Goal: Use online tool/utility: Utilize a website feature to perform a specific function

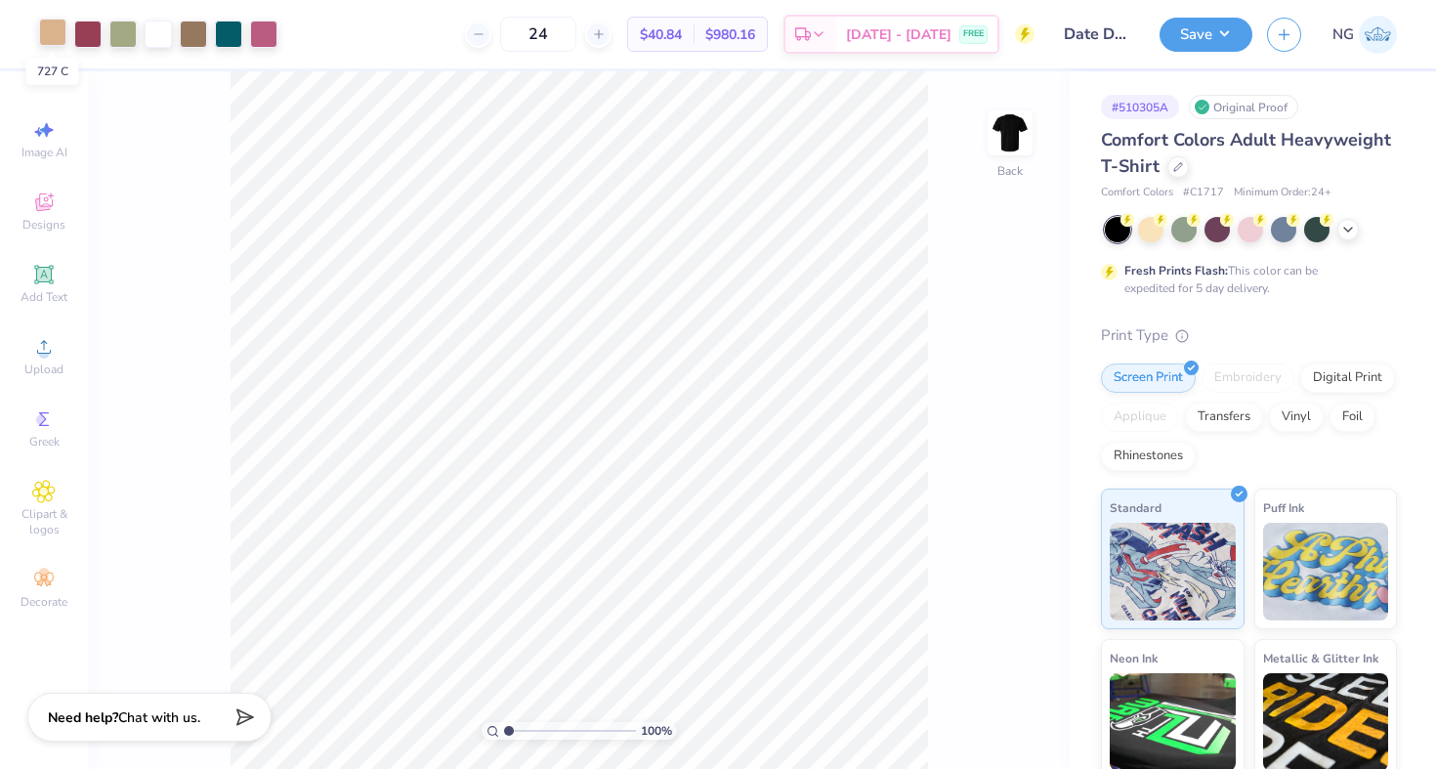
click at [45, 31] on div at bounding box center [52, 32] width 27 height 27
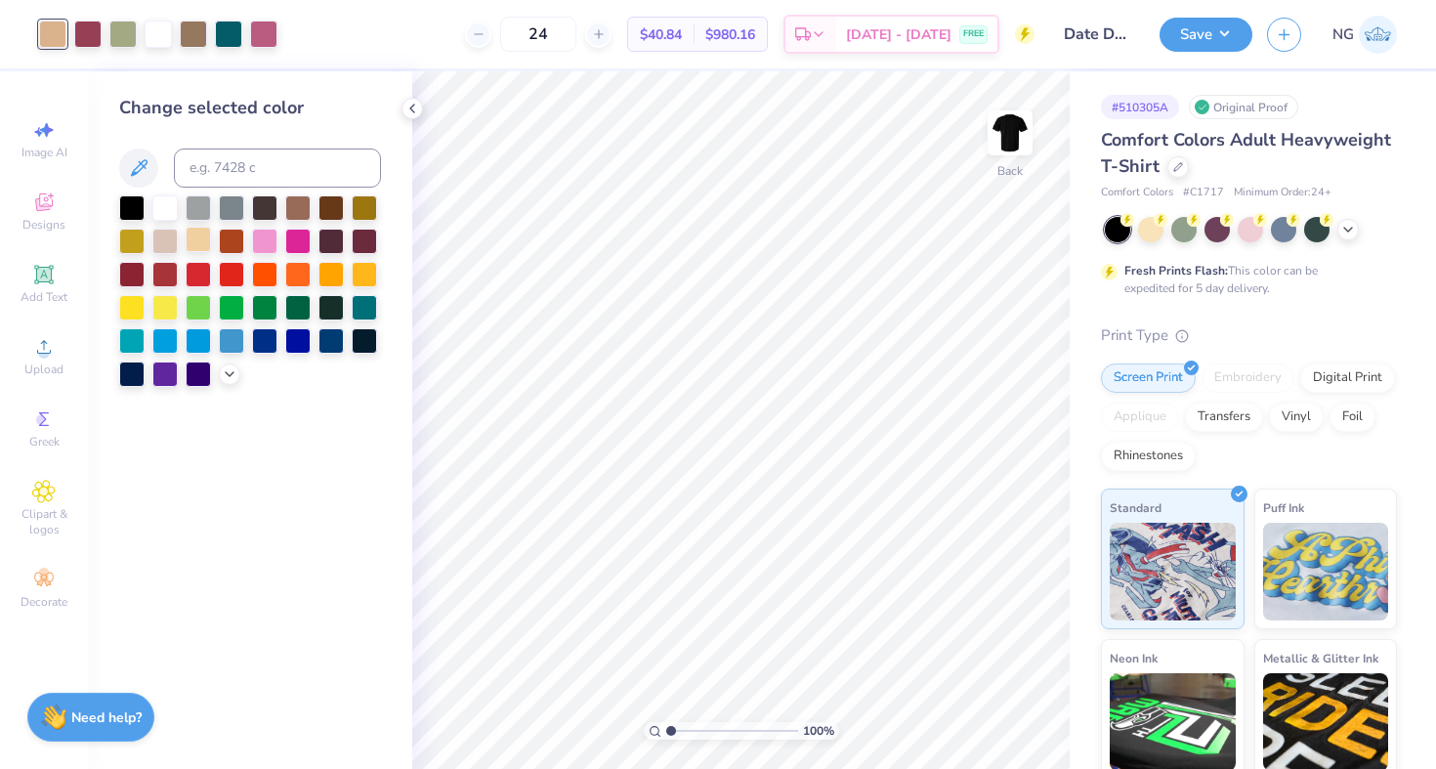
click at [198, 241] on div at bounding box center [198, 239] width 25 height 25
click at [404, 106] on icon at bounding box center [412, 109] width 16 height 16
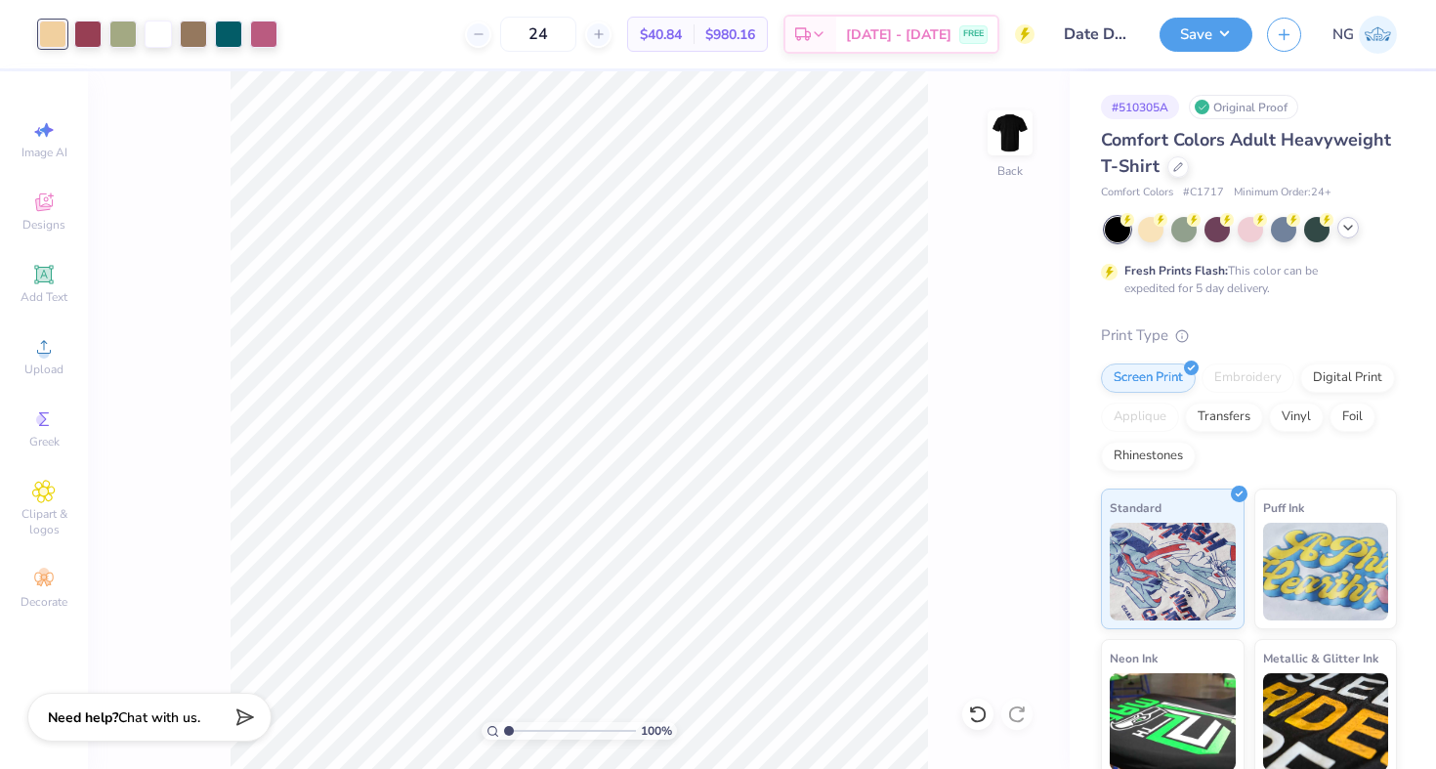
click at [1354, 234] on icon at bounding box center [1348, 228] width 16 height 16
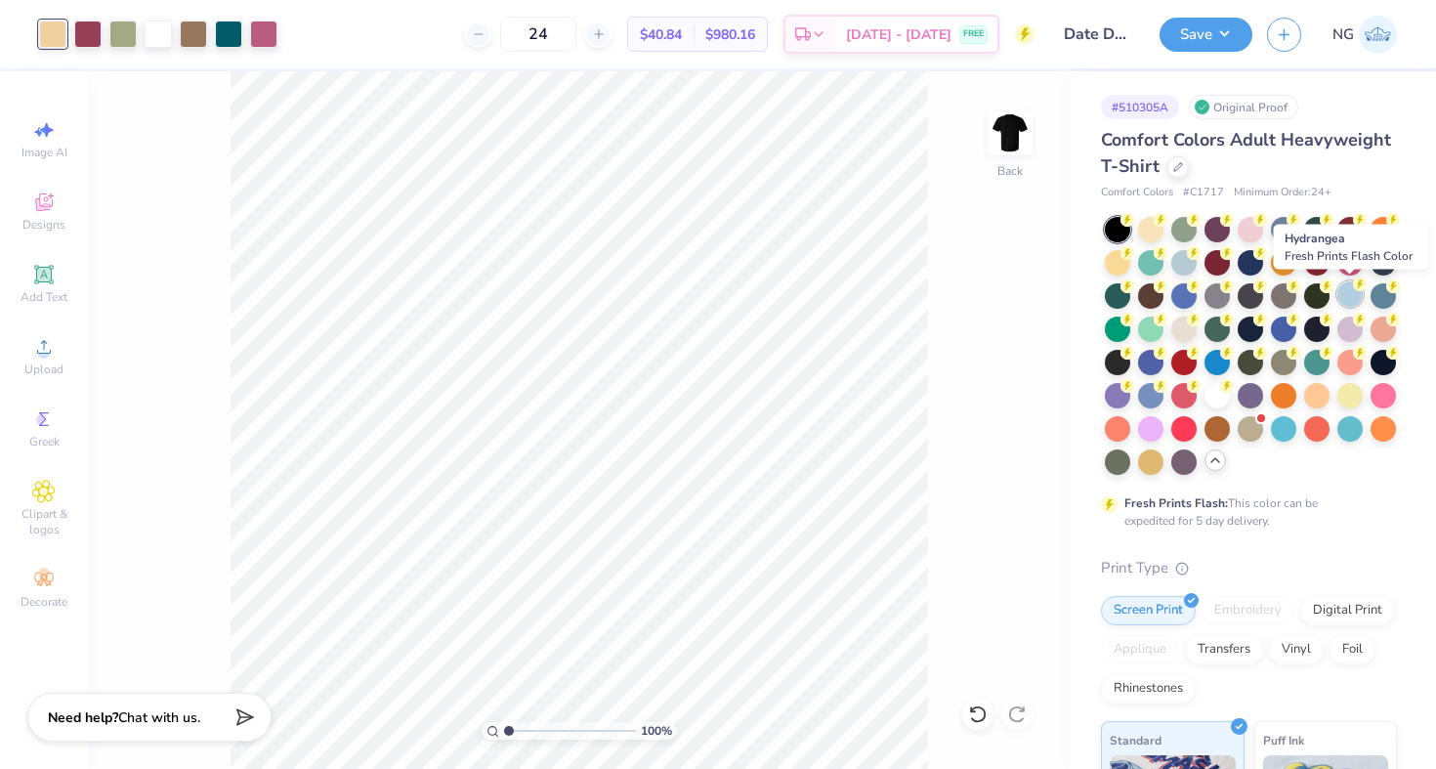
click at [1354, 295] on div at bounding box center [1349, 293] width 25 height 25
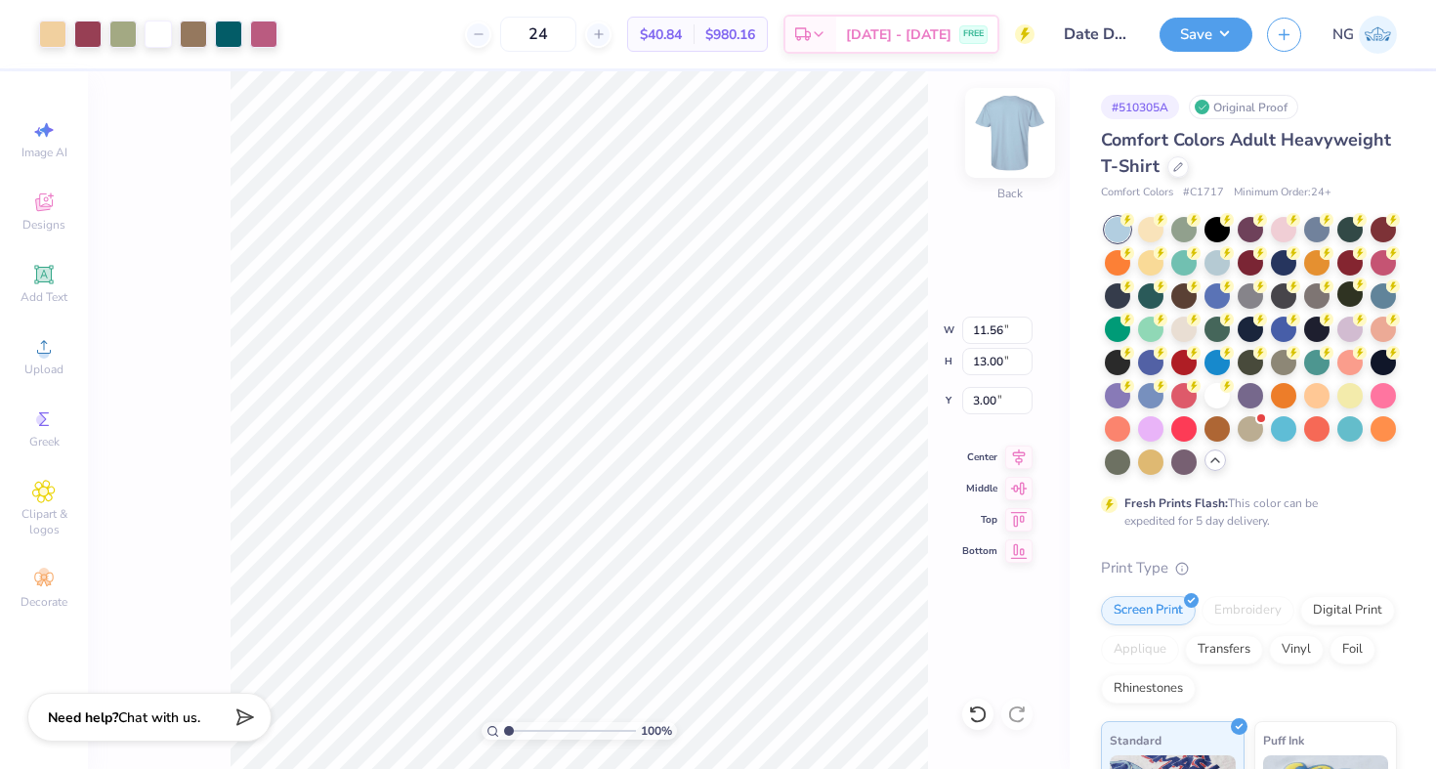
click at [1014, 134] on img at bounding box center [1010, 133] width 78 height 78
click at [49, 32] on div at bounding box center [52, 32] width 27 height 27
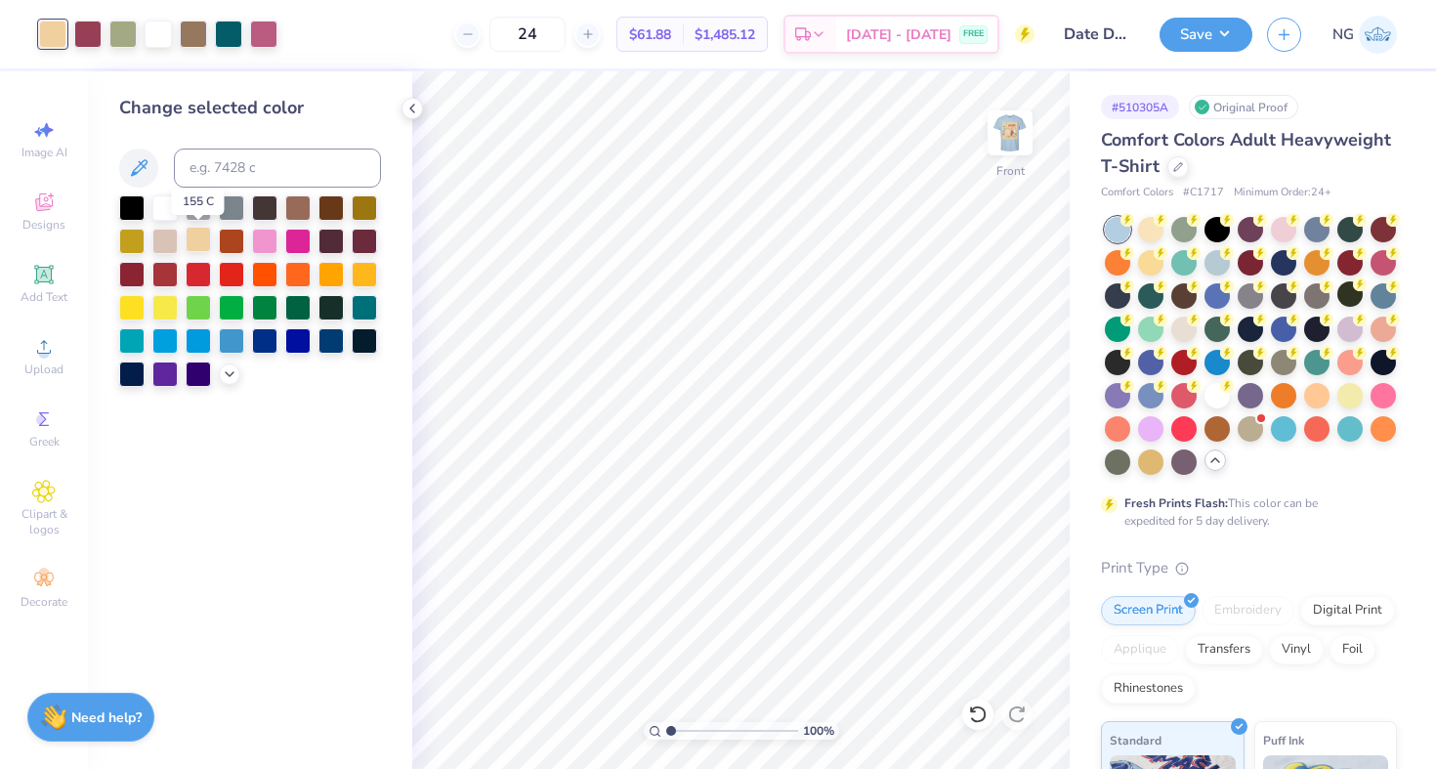
click at [195, 234] on div at bounding box center [198, 239] width 25 height 25
click at [196, 239] on div at bounding box center [198, 239] width 25 height 25
click at [232, 370] on polyline at bounding box center [230, 372] width 8 height 4
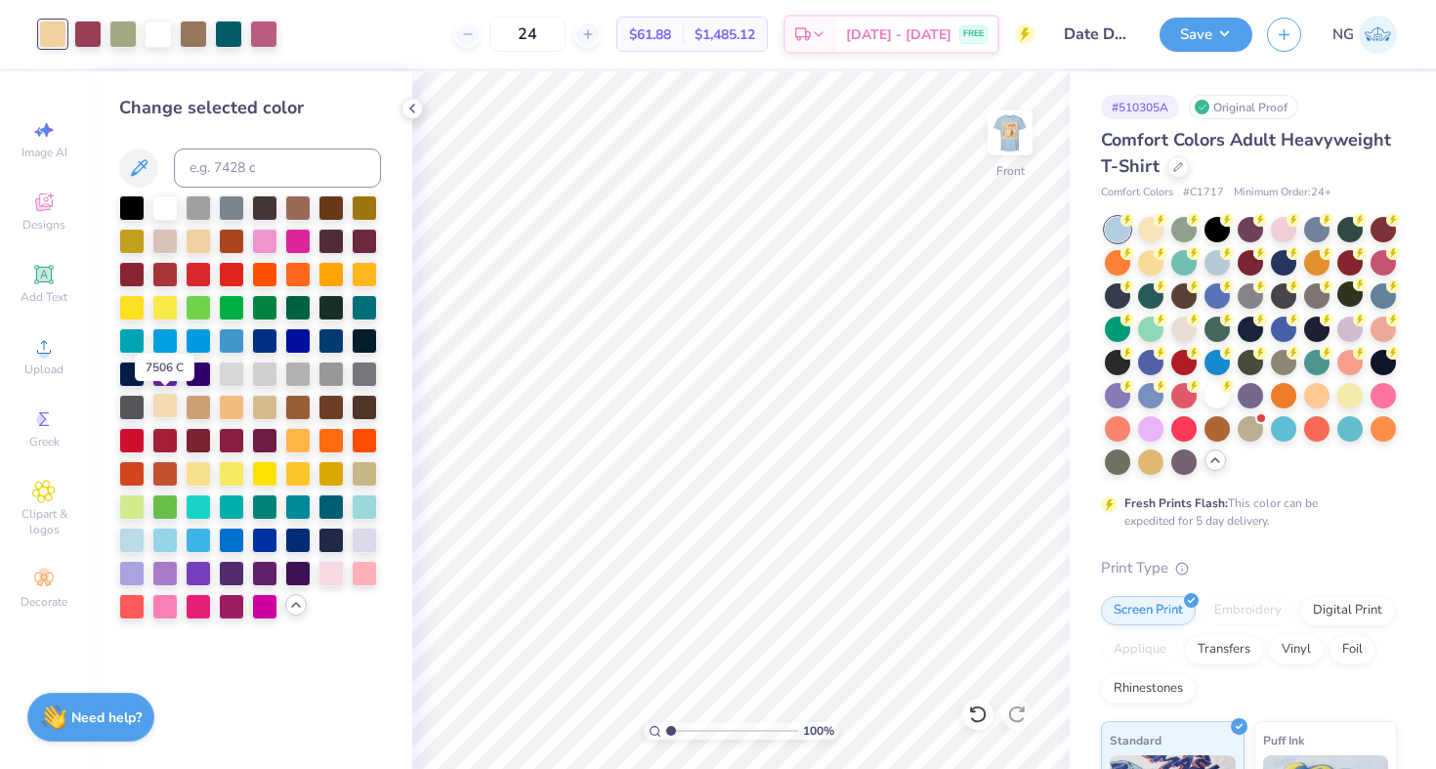
click at [167, 407] on div at bounding box center [164, 405] width 25 height 25
click at [1189, 39] on button "Save" at bounding box center [1205, 32] width 93 height 34
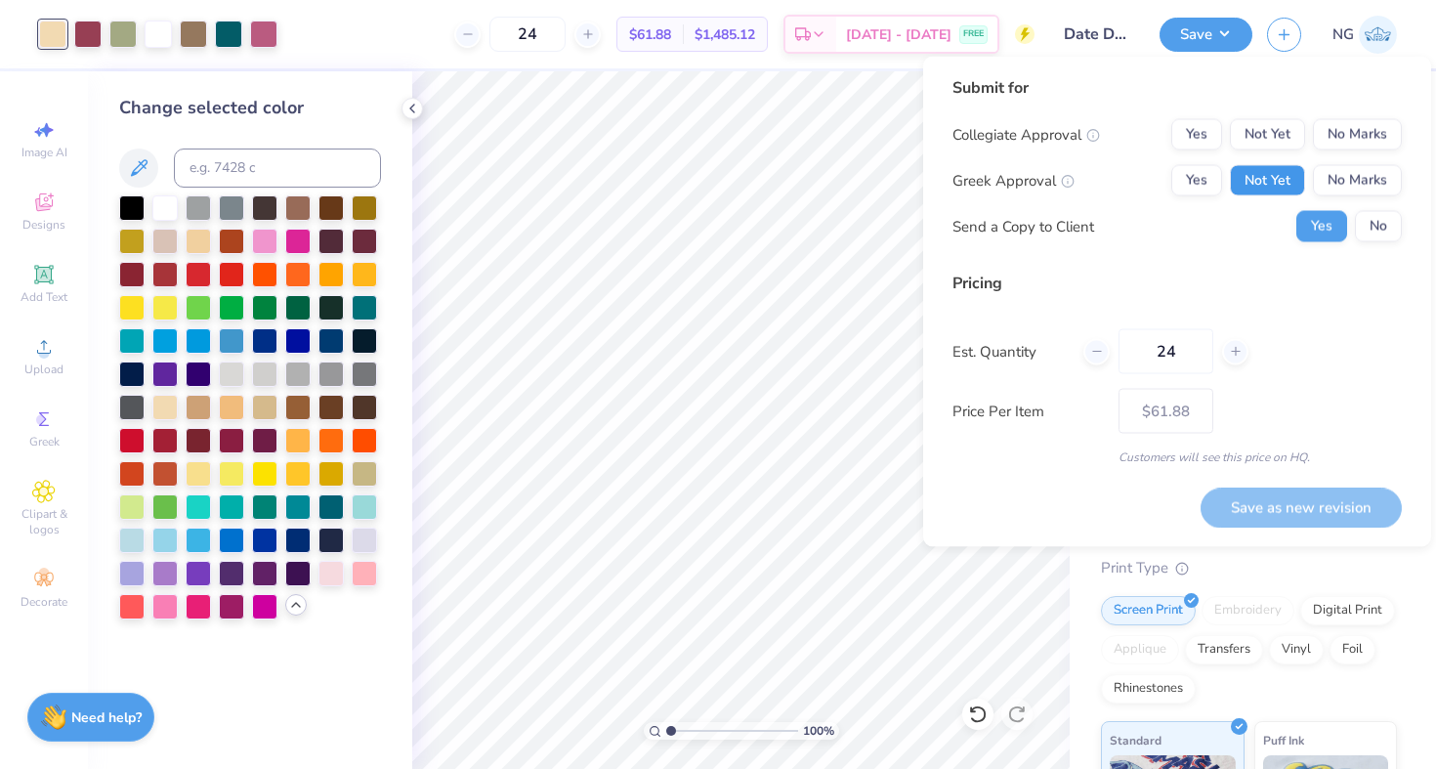
click at [1266, 173] on button "Not Yet" at bounding box center [1267, 180] width 75 height 31
click at [1318, 140] on button "No Marks" at bounding box center [1357, 134] width 89 height 31
click at [1277, 503] on button "Save as new revision" at bounding box center [1300, 507] width 201 height 40
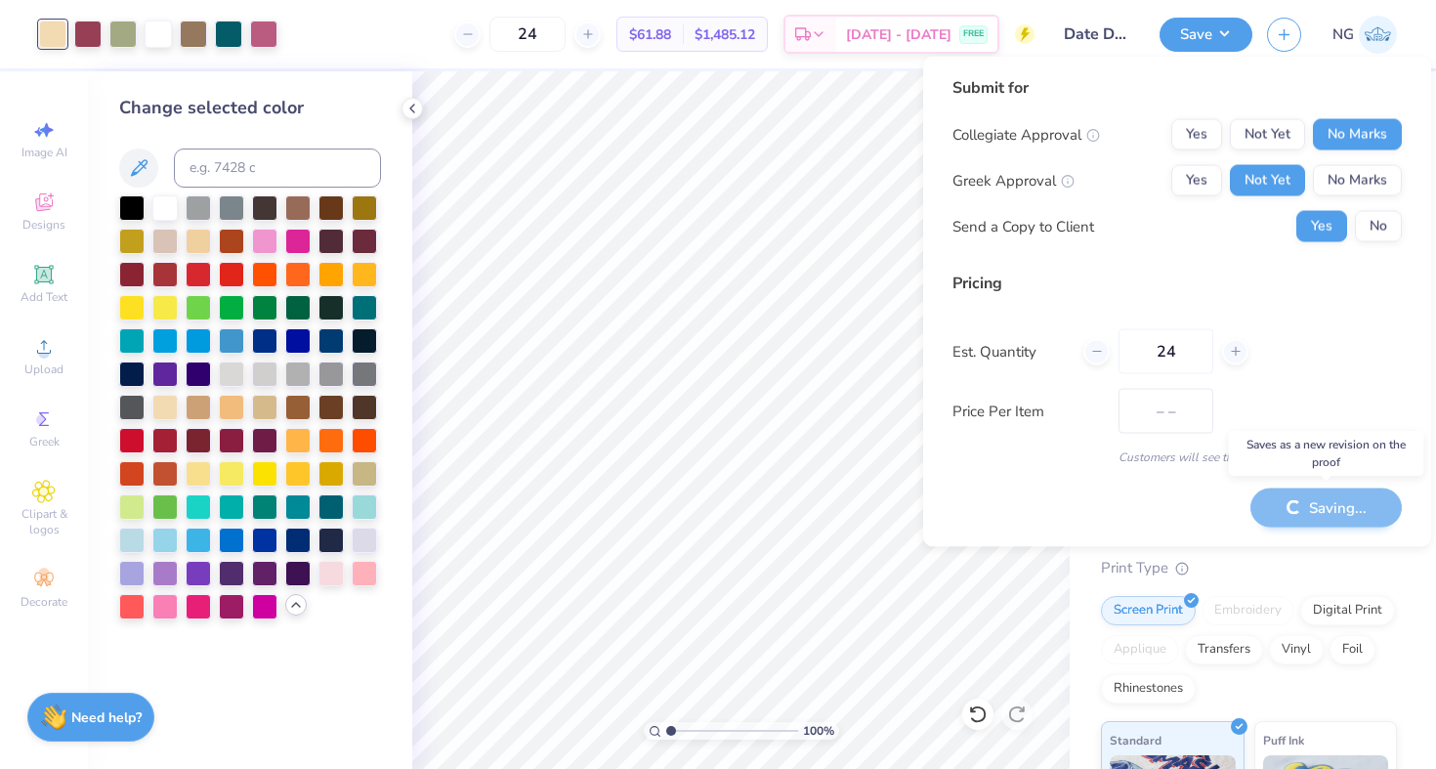
type input "$61.88"
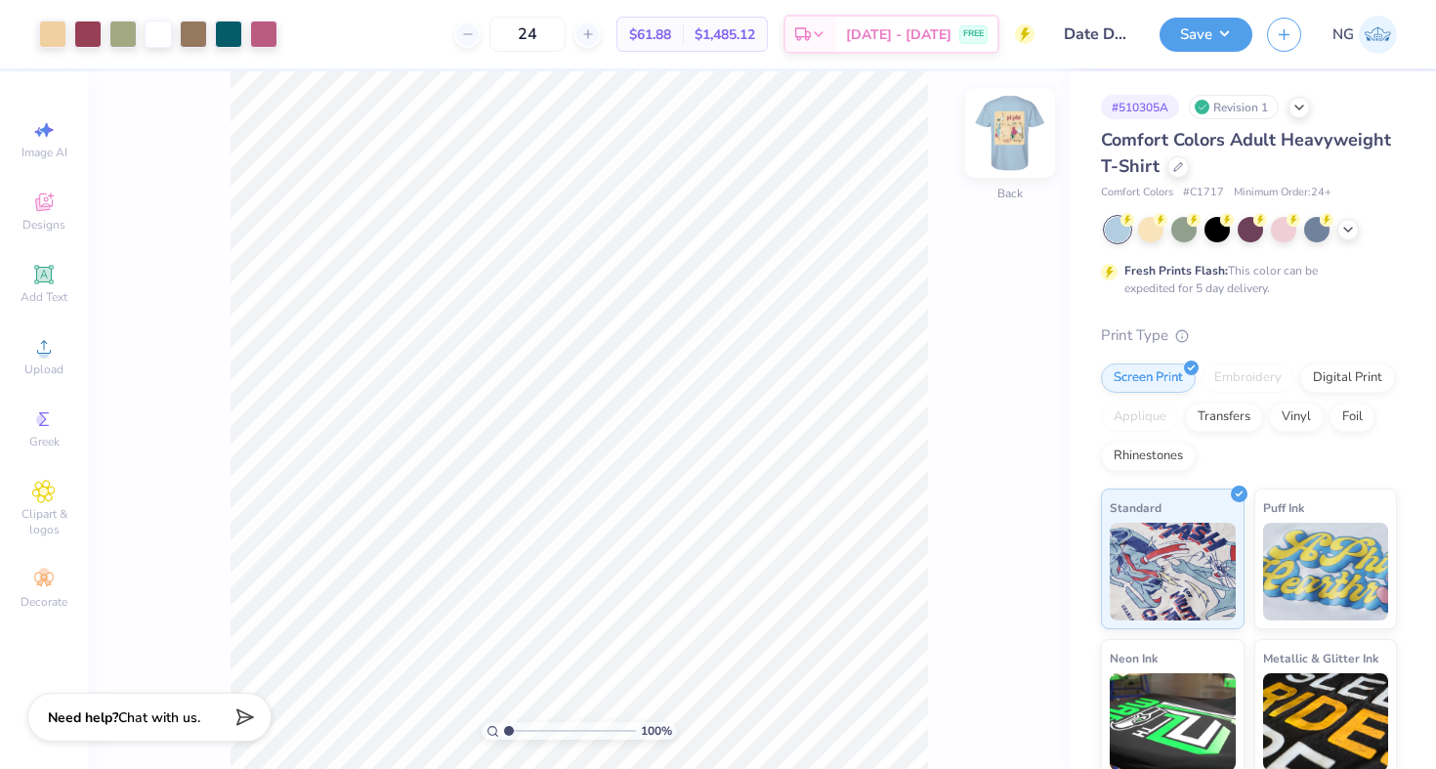
click at [1002, 134] on img at bounding box center [1010, 133] width 78 height 78
